Goal: Task Accomplishment & Management: Manage account settings

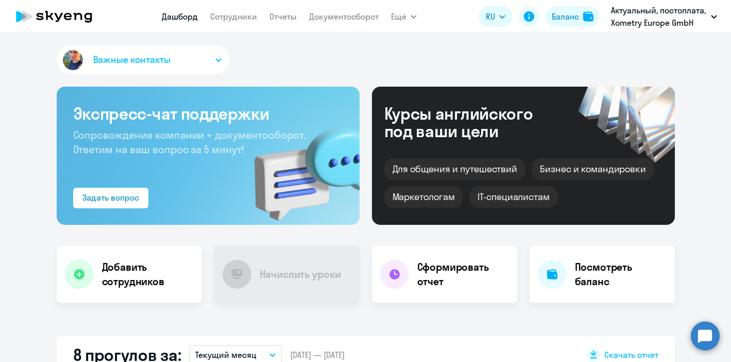
select select "30"
click at [228, 16] on link "Сотрудники" at bounding box center [233, 16] width 47 height 10
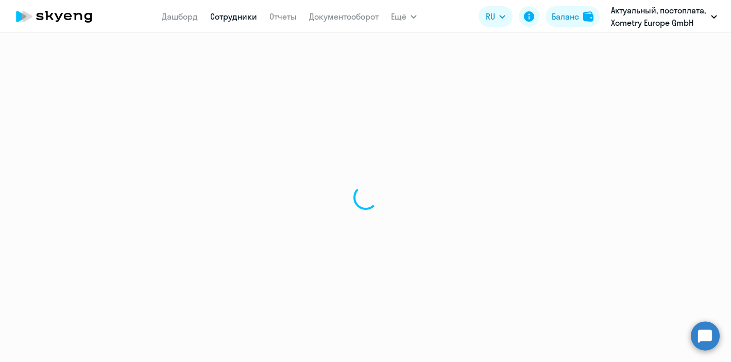
select select "30"
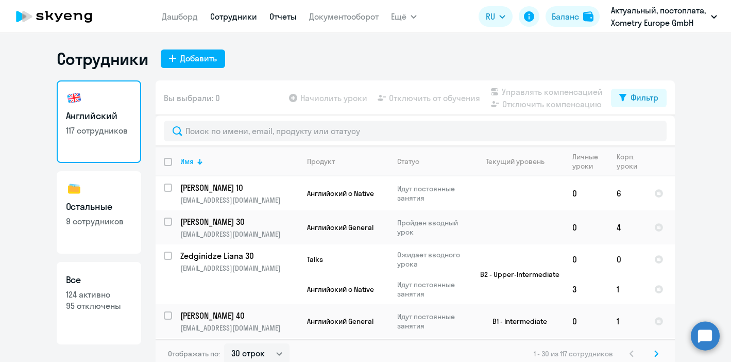
click at [283, 13] on link "Отчеты" at bounding box center [282, 16] width 27 height 10
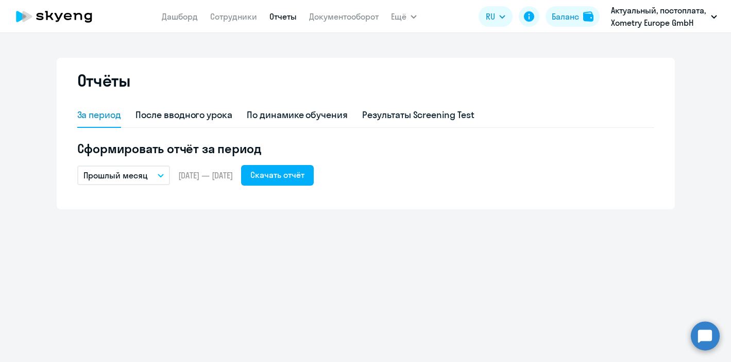
click at [227, 25] on nav "Дашборд Сотрудники Отчеты Документооборот" at bounding box center [270, 16] width 217 height 21
click at [236, 19] on link "Сотрудники" at bounding box center [233, 16] width 47 height 10
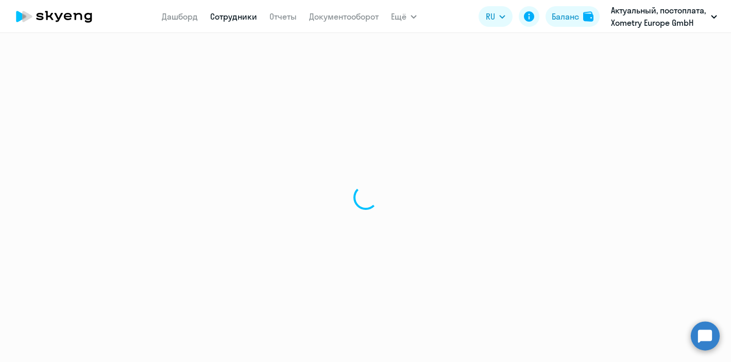
select select "30"
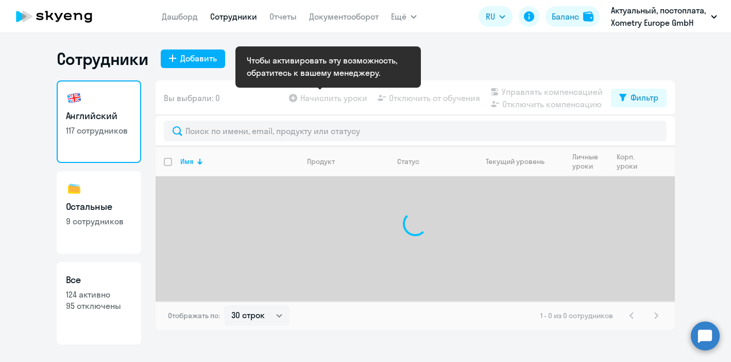
click at [318, 94] on app-table-action-button "Начислить уроки" at bounding box center [327, 98] width 80 height 12
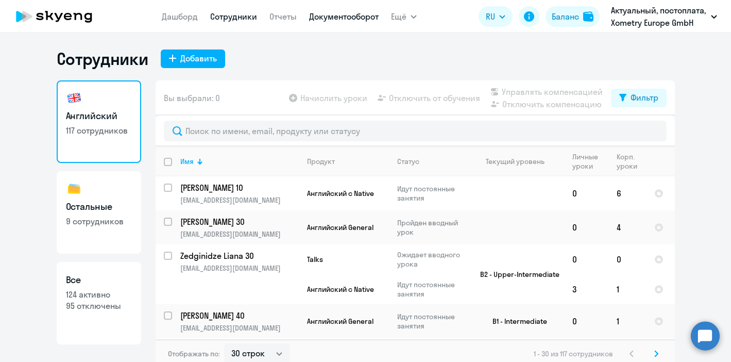
click at [345, 21] on link "Документооборот" at bounding box center [344, 16] width 70 height 10
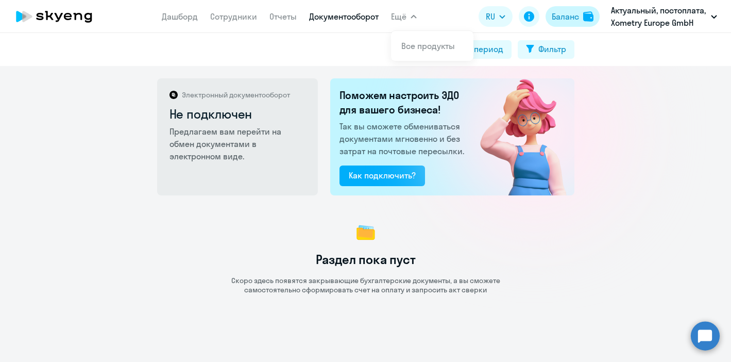
click at [573, 19] on div "Баланс" at bounding box center [565, 16] width 27 height 12
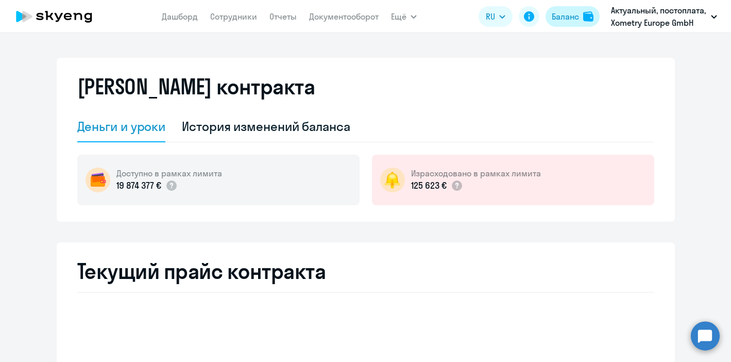
select select "english_adult_not_native_speaker"
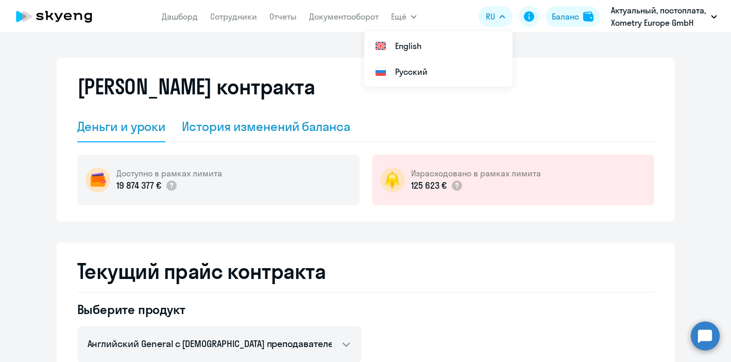
click at [285, 131] on div "История изменений баланса" at bounding box center [266, 126] width 168 height 16
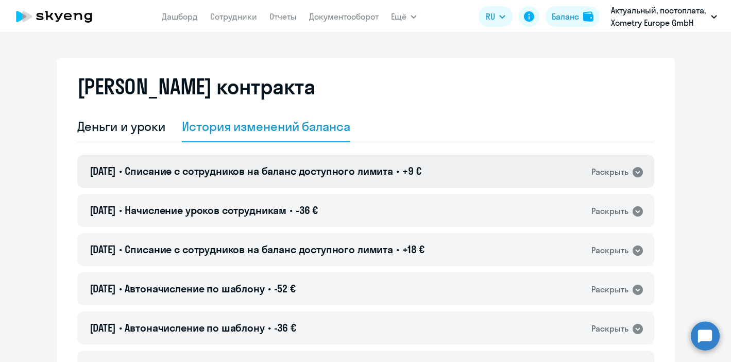
click at [174, 182] on div "[DATE] • Списание с сотрудников на баланс доступного лимита • +9 € Раскрыть" at bounding box center [365, 171] width 577 height 33
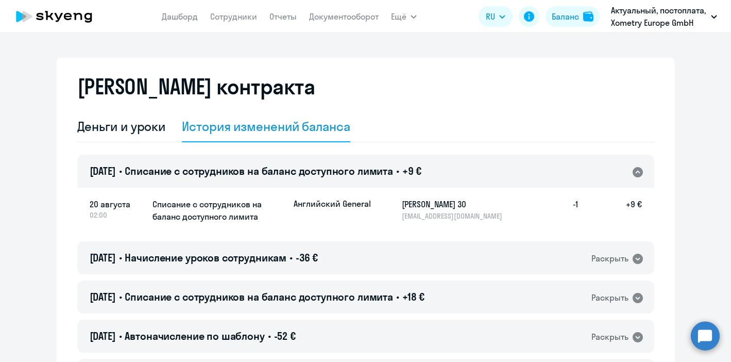
click at [173, 180] on div "[DATE] • Списание с сотрудников на баланс доступного лимита • +9 € Раскрыть" at bounding box center [365, 171] width 577 height 33
